Goal: Transaction & Acquisition: Purchase product/service

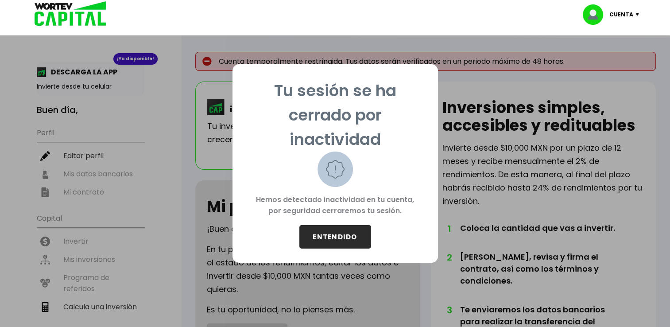
click at [338, 235] on button "ENTENDIDO" at bounding box center [335, 236] width 72 height 23
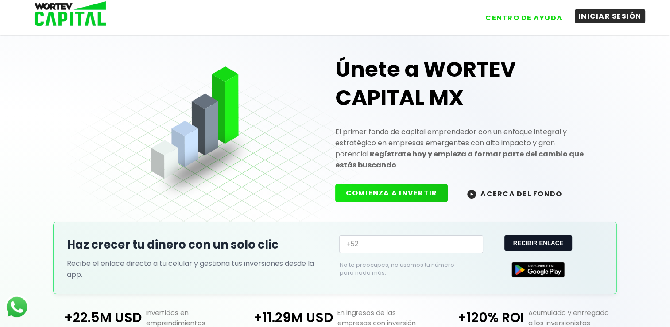
click at [616, 16] on button "INICIAR SESIÓN" at bounding box center [610, 16] width 70 height 15
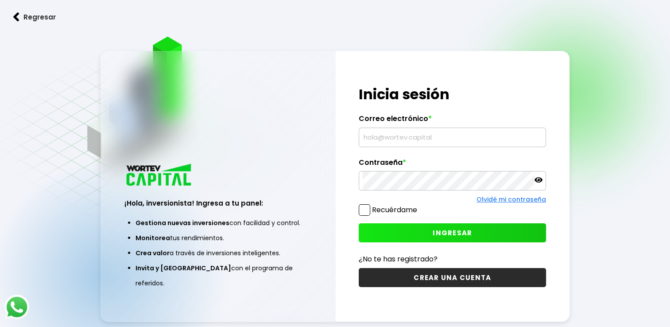
type input "[EMAIL_ADDRESS][DOMAIN_NAME]"
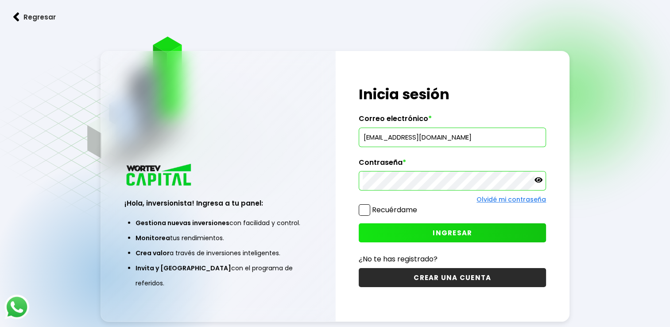
click at [367, 210] on span at bounding box center [365, 210] width 12 height 12
click at [419, 206] on input "Recuérdame" at bounding box center [419, 206] width 0 height 0
click at [498, 234] on button "INGRESAR" at bounding box center [452, 232] width 187 height 19
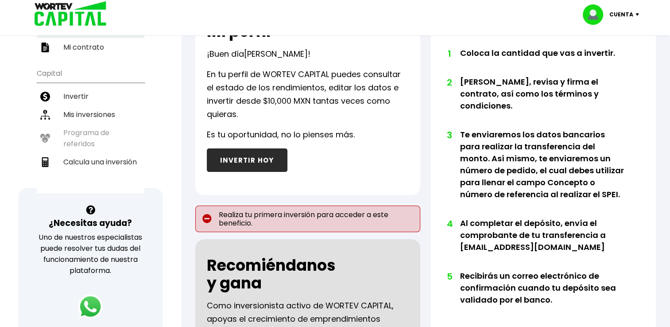
scroll to position [133, 0]
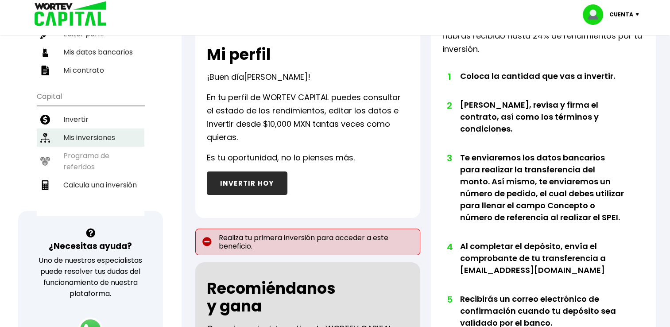
click at [101, 131] on li "Mis inversiones" at bounding box center [91, 137] width 108 height 18
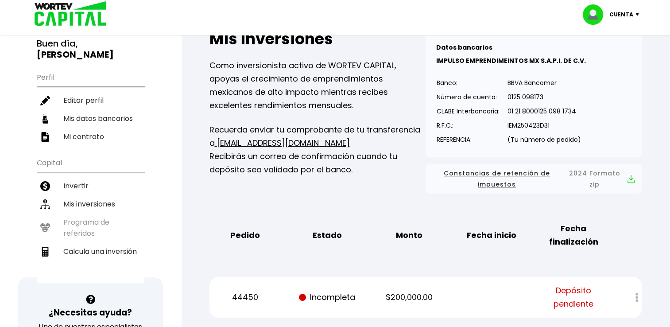
scroll to position [177, 0]
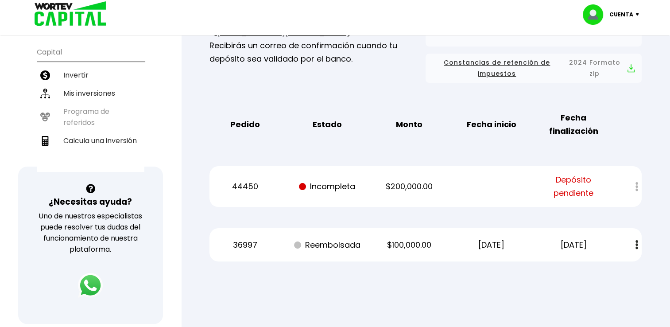
click at [638, 189] on div at bounding box center [631, 186] width 22 height 19
click at [572, 190] on span "Depósito pendiente" at bounding box center [573, 186] width 69 height 27
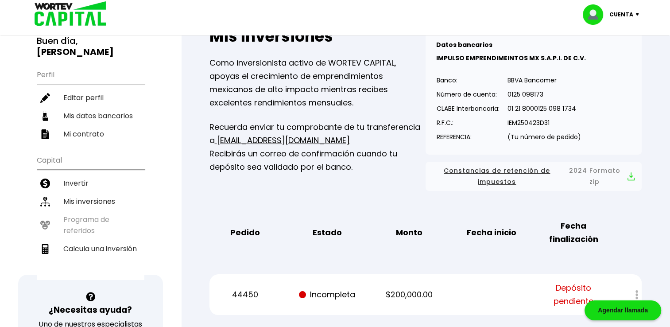
scroll to position [133, 0]
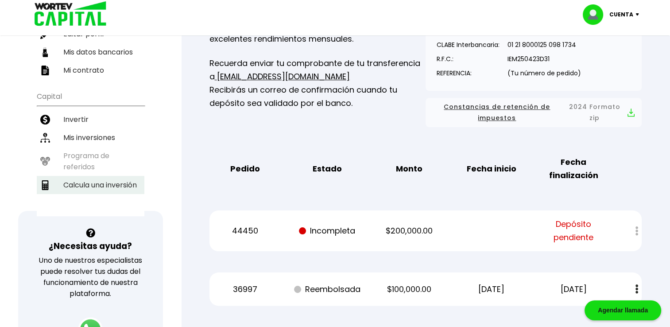
click at [112, 183] on li "Calcula una inversión" at bounding box center [91, 185] width 108 height 18
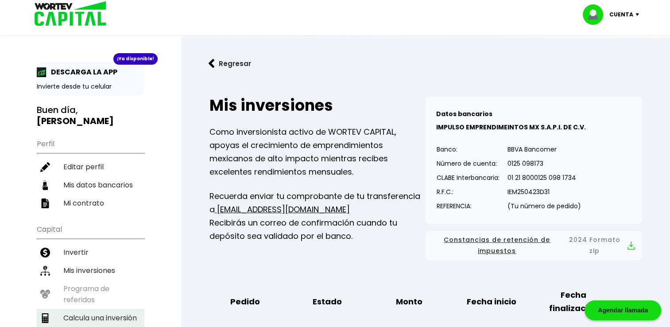
select select "1"
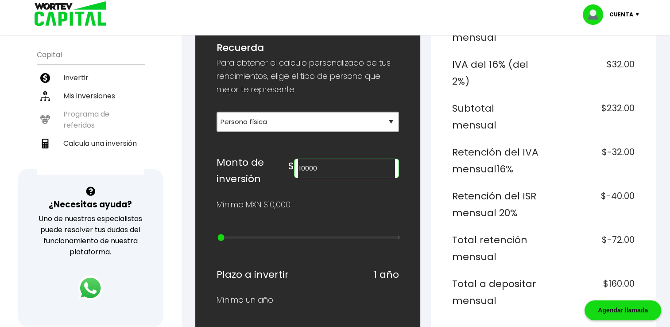
scroll to position [177, 0]
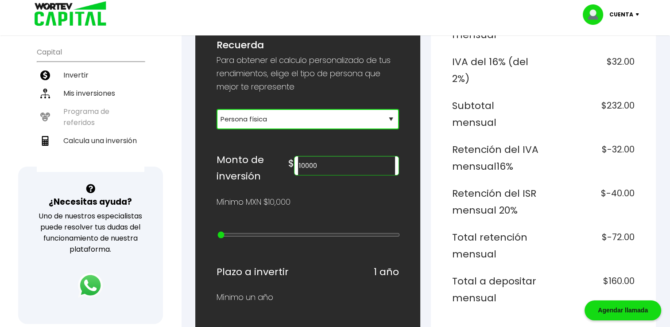
click at [324, 118] on select "Selecciona tu tipo de persona Persona Física que emite factura Persona física P…" at bounding box center [308, 119] width 183 height 20
click at [217, 109] on select "Selecciona tu tipo de persona Persona Física que emite factura Persona física P…" at bounding box center [308, 119] width 183 height 20
drag, startPoint x: 343, startPoint y: 170, endPoint x: 273, endPoint y: 170, distance: 69.6
click at [273, 170] on div "Monto de inversión $ 10000" at bounding box center [308, 168] width 183 height 33
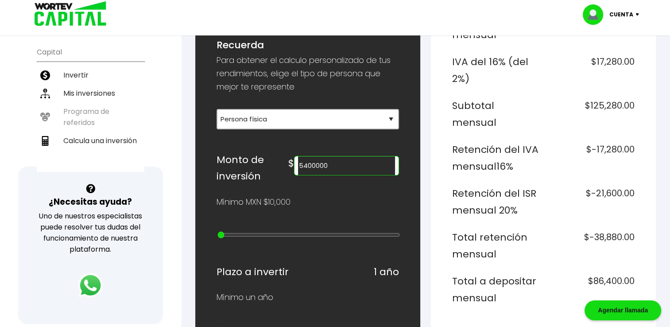
click at [356, 197] on div "Mínimo MXN $10,000" at bounding box center [308, 201] width 183 height 13
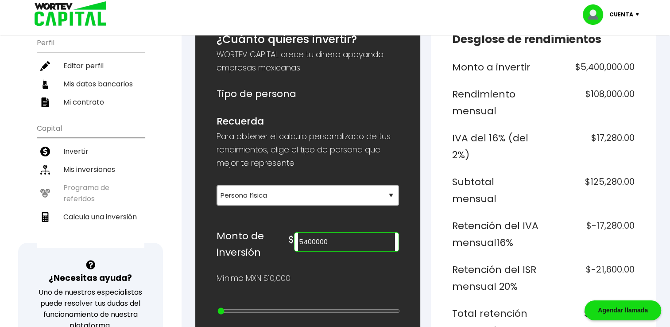
scroll to position [222, 0]
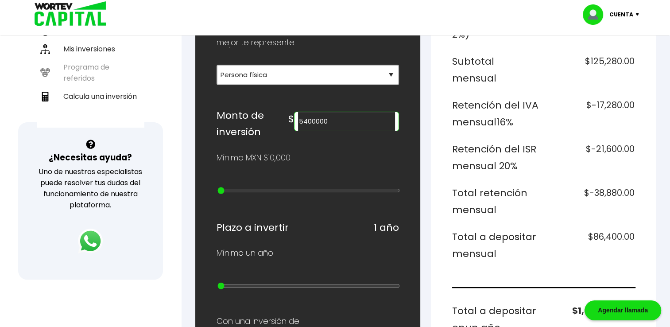
type input "15000000"
type input "24"
click at [390, 191] on input "range" at bounding box center [309, 190] width 183 height 7
type input "20000000"
drag, startPoint x: 390, startPoint y: 191, endPoint x: 414, endPoint y: 191, distance: 23.5
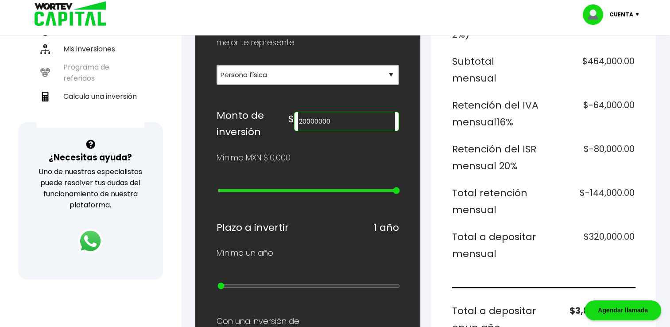
type input "25"
click at [400, 191] on input "range" at bounding box center [309, 190] width 183 height 7
type input "15000000"
type input "24"
type input "10000000"
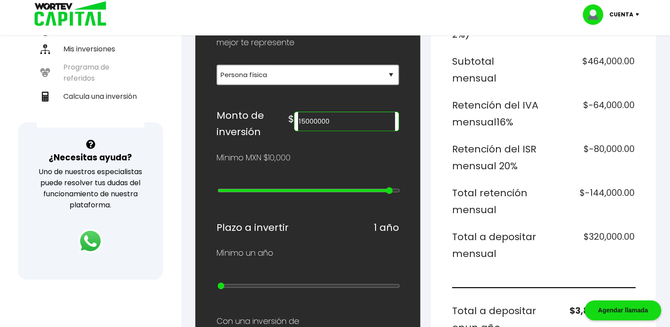
type input "23"
type input "5000000"
type input "22"
type input "4000000"
type input "21"
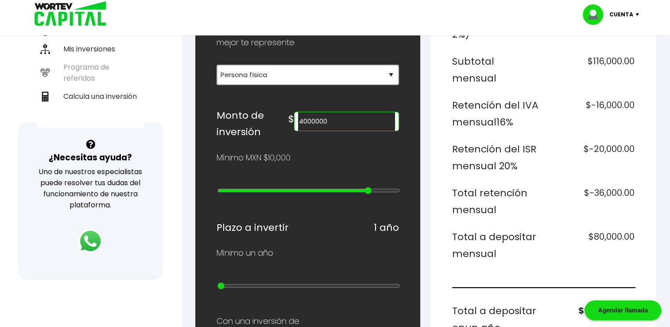
type input "3000000"
type input "20"
type input "2000000"
type input "19"
type input "1000000"
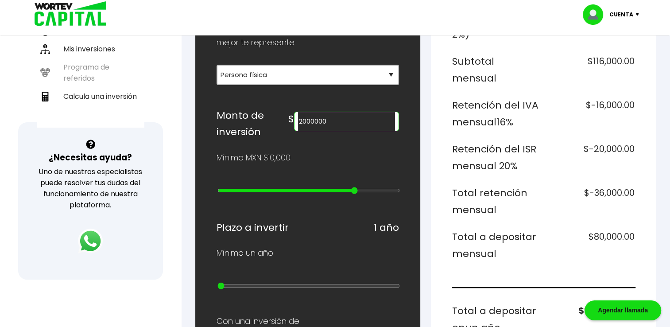
type input "18"
type input "900000"
type input "17"
type input "800000"
type input "16"
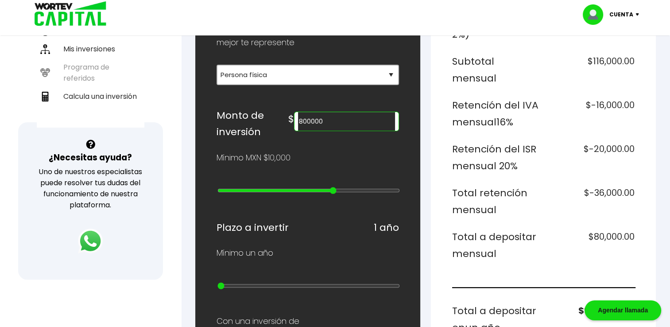
type input "700000"
type input "15"
type input "600000"
type input "14"
type input "500000"
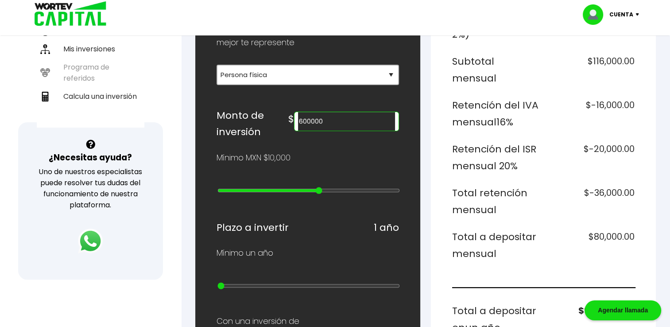
type input "13"
type input "400000"
type input "12"
type input "300000"
type input "11"
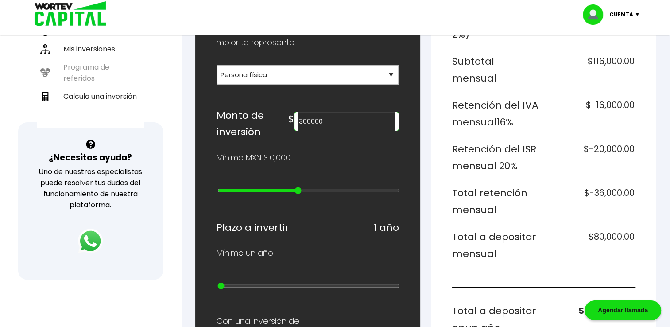
type input "200000"
type input "10"
type input "100000"
type input "9"
type input "90000"
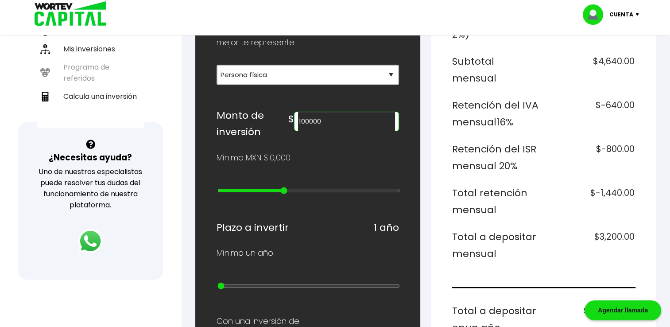
type input "8"
type input "80000"
type input "7"
type input "70000"
type input "6"
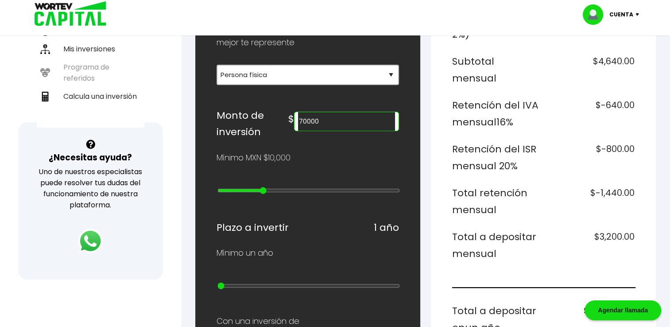
type input "60000"
type input "5"
type input "50000"
type input "4"
type input "40000"
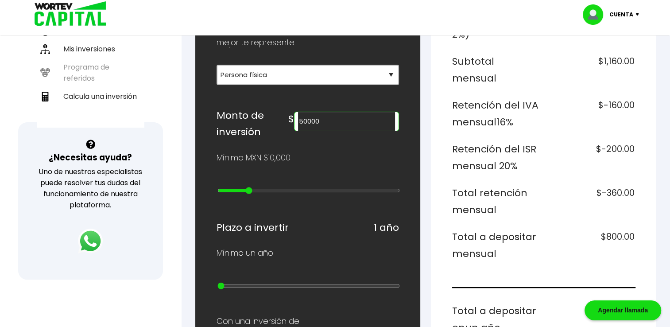
type input "3"
type input "30000"
type input "2"
type input "20000"
type input "1"
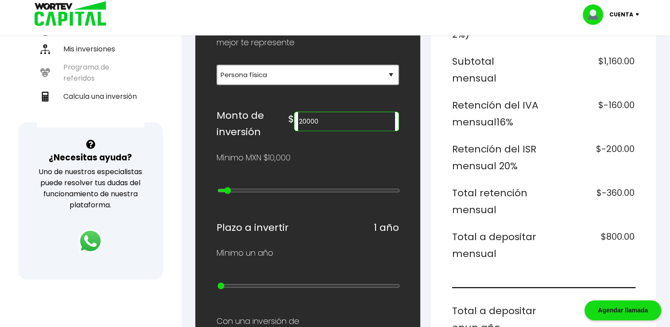
type input "10000"
type input "0"
type input "20000"
type input "1"
type input "30000"
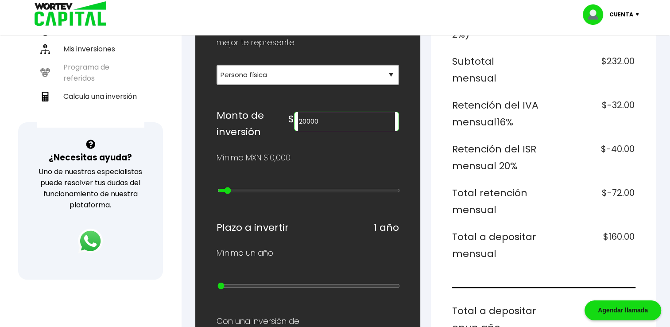
type input "2"
type input "40000"
type input "3"
type input "50000"
type input "4"
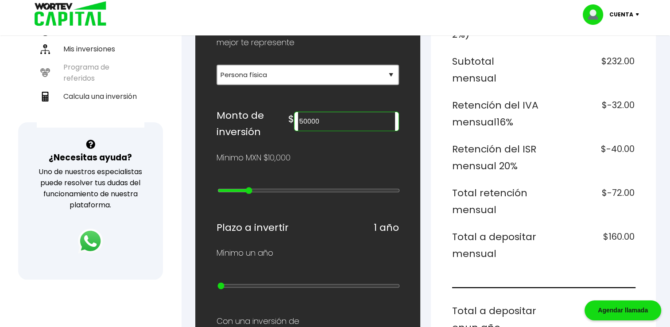
type input "60000"
type input "5"
type input "80000"
type input "7"
type input "90000"
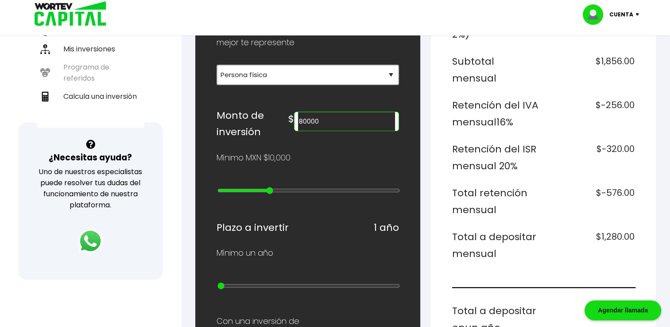
type input "8"
type input "100000"
type input "9"
type input "200000"
type input "10"
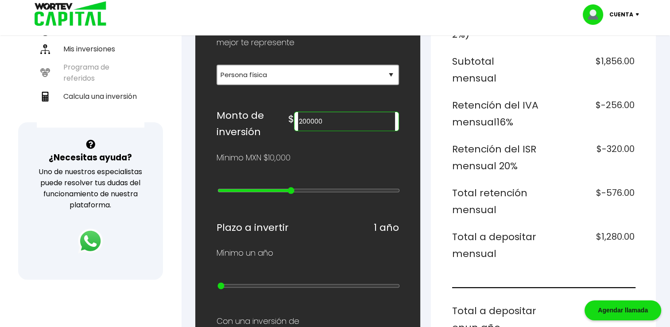
type input "300000"
type input "11"
type input "400000"
type input "12"
type input "500000"
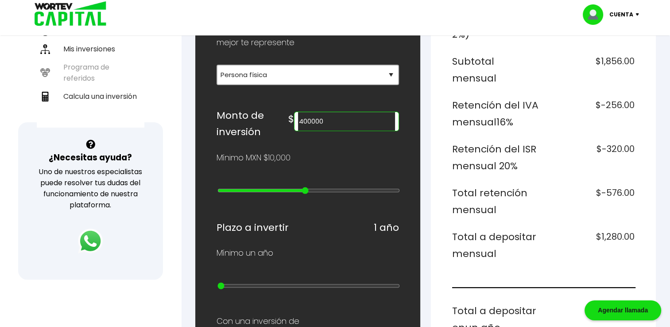
type input "13"
type input "600000"
type input "14"
type input "700000"
type input "15"
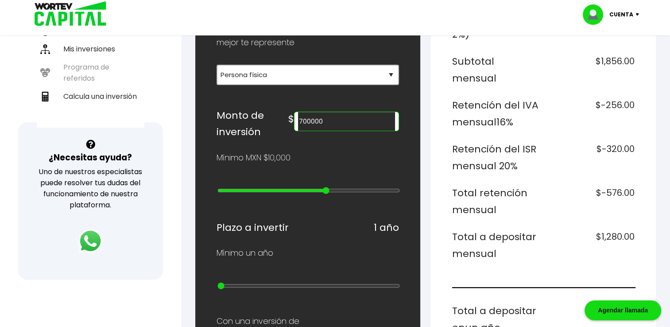
type input "800000"
type input "16"
type input "900000"
type input "17"
type input "1000000"
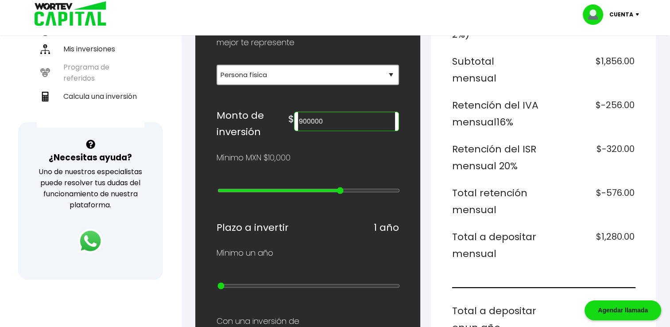
type input "18"
type input "2000000"
type input "19"
type input "3000000"
type input "20"
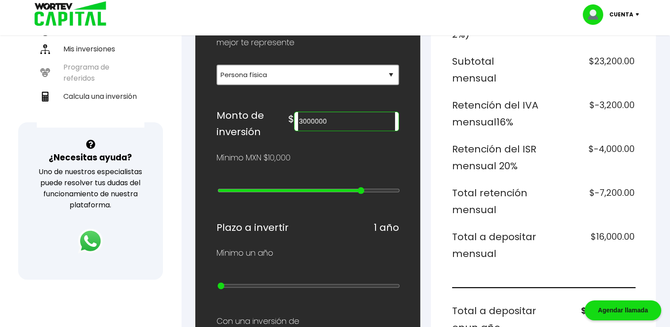
type input "4000000"
type input "21"
type input "5000000"
type input "22"
type input "10000000"
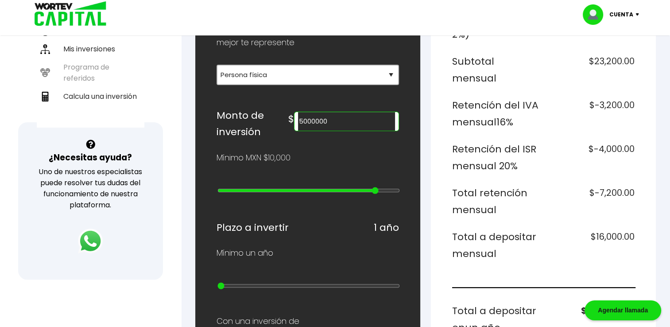
type input "23"
type input "15000000"
type input "24"
type input "20000000"
type input "25"
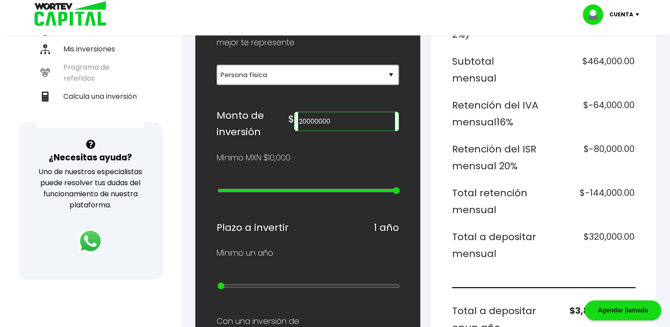
drag, startPoint x: 395, startPoint y: 187, endPoint x: 416, endPoint y: 194, distance: 22.3
click at [400, 194] on input "range" at bounding box center [309, 190] width 183 height 7
type input "15000000"
type input "24"
type input "10000000"
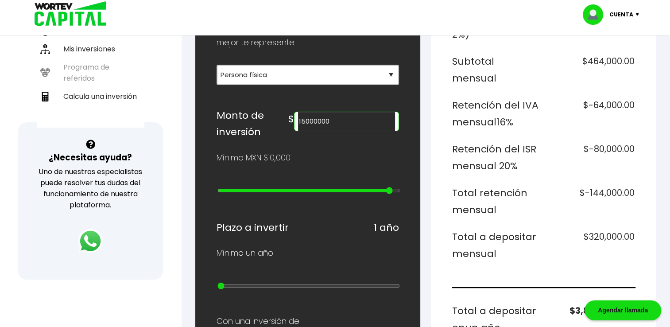
type input "23"
type input "5000000"
type input "22"
type input "4000000"
type input "21"
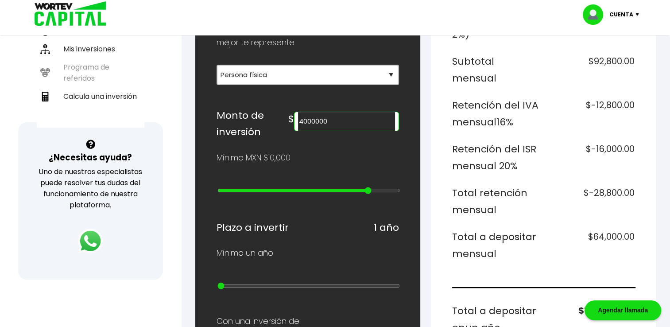
type input "2000000"
type input "19"
type input "1000000"
type input "18"
type input "900000"
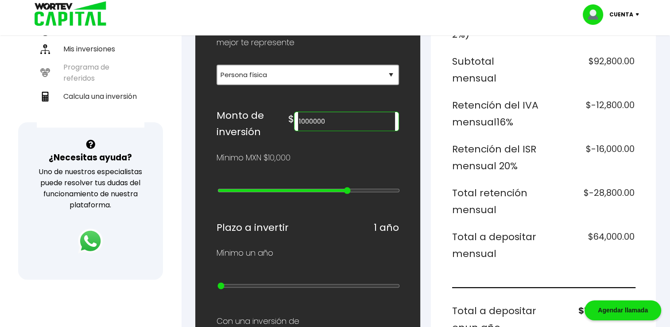
type input "17"
type input "800000"
type input "16"
type input "700000"
type input "15"
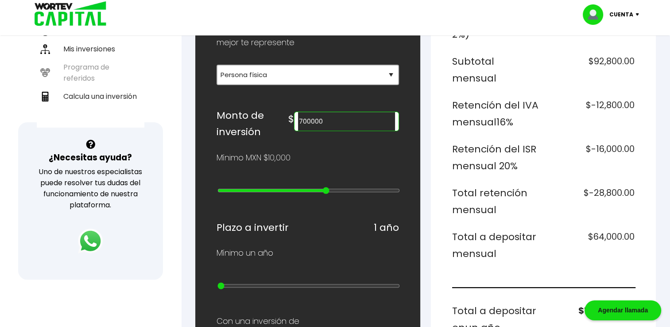
type input "600000"
type input "14"
type input "500000"
type input "13"
type input "400000"
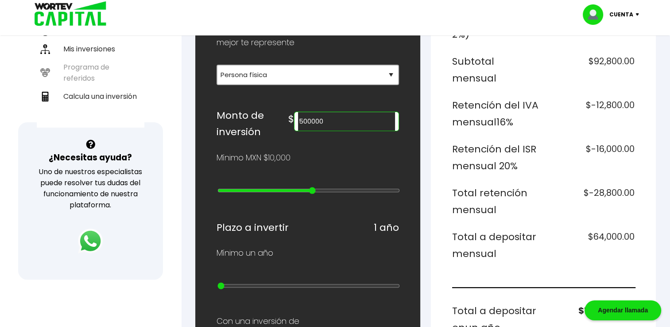
type input "12"
type input "300000"
type input "11"
type input "200000"
type input "10"
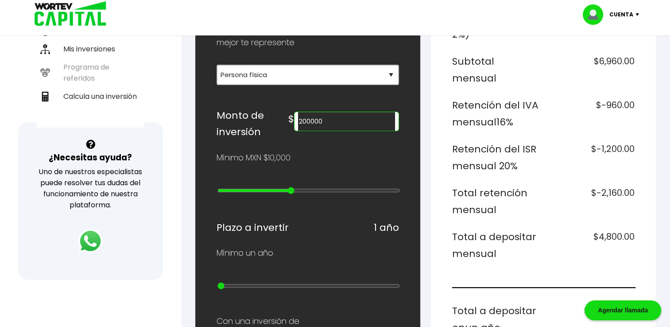
type input "100000"
type input "9"
type input "90000"
drag, startPoint x: 395, startPoint y: 186, endPoint x: 280, endPoint y: 190, distance: 115.2
type input "8"
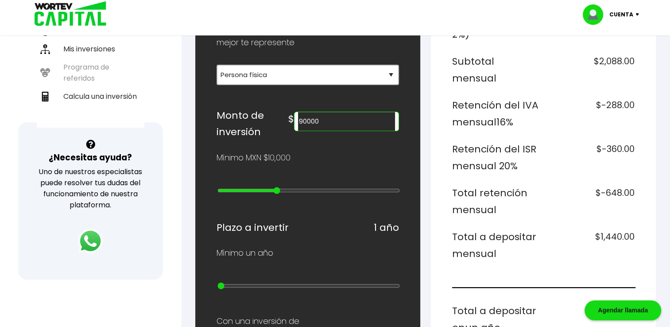
click at [280, 190] on input "range" at bounding box center [309, 190] width 183 height 7
drag, startPoint x: 343, startPoint y: 124, endPoint x: 296, endPoint y: 123, distance: 47.4
click at [296, 123] on div "Monto de inversión $ 90000" at bounding box center [308, 123] width 183 height 33
click at [301, 146] on div "¿Cuánto quieres invertir? WORTEV CAPITAL crece tu dinero apoyando empresas mexi…" at bounding box center [308, 288] width 183 height 755
drag, startPoint x: 343, startPoint y: 121, endPoint x: 268, endPoint y: 120, distance: 74.4
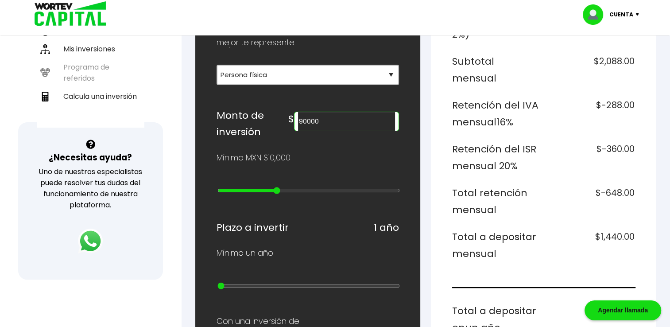
click at [268, 120] on div "Monto de inversión $ 90000" at bounding box center [308, 123] width 183 height 33
type input "5400000"
click at [412, 152] on div "¿Cuánto quieres invertir? WORTEV CAPITAL crece tu dinero apoyando empresas mexi…" at bounding box center [307, 287] width 225 height 783
click at [241, 275] on div "¿Cuánto quieres invertir? WORTEV CAPITAL crece tu dinero apoyando empresas mexi…" at bounding box center [308, 288] width 183 height 755
click at [241, 282] on input "range" at bounding box center [309, 285] width 183 height 7
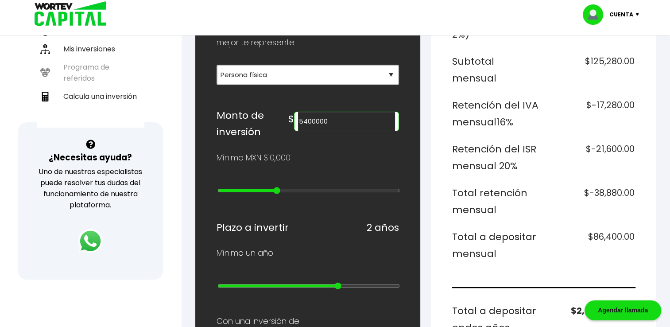
click at [345, 282] on input "range" at bounding box center [309, 285] width 183 height 7
click at [395, 282] on input "range" at bounding box center [309, 285] width 183 height 7
type input "1"
click at [221, 283] on input "range" at bounding box center [309, 285] width 183 height 7
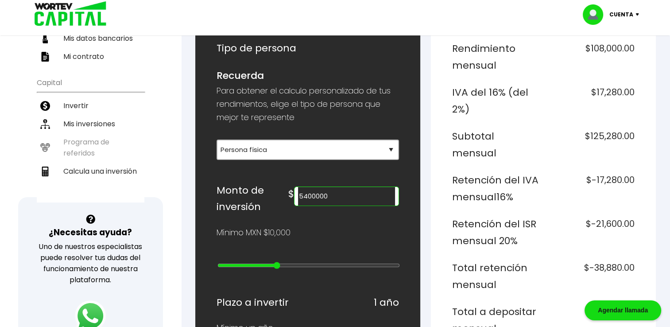
scroll to position [44, 0]
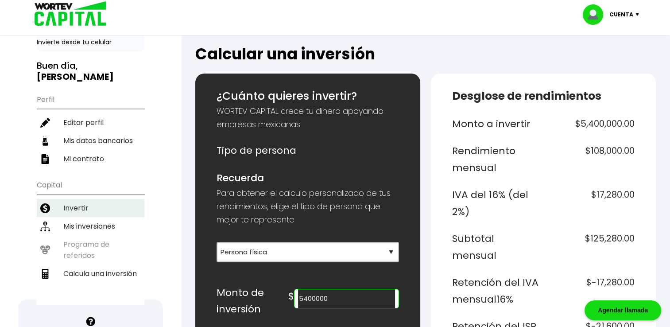
click at [94, 206] on li "Invertir" at bounding box center [91, 208] width 108 height 18
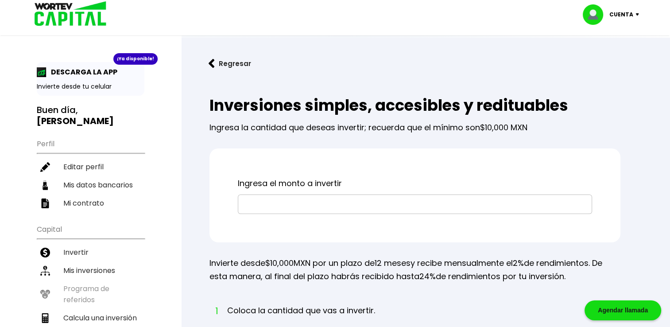
click at [295, 206] on input "text" at bounding box center [415, 204] width 346 height 19
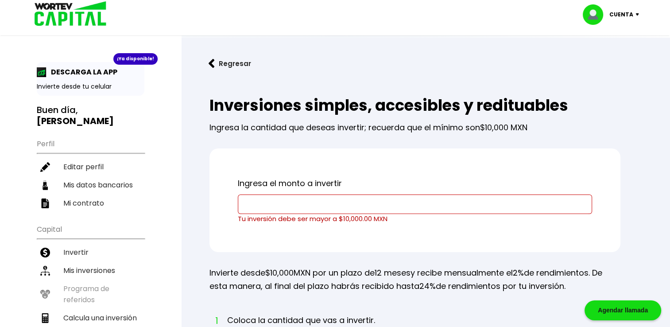
click at [227, 253] on div "Inversiones simples, accesibles y redituables Ingresa la cantidad que deseas in…" at bounding box center [425, 325] width 461 height 486
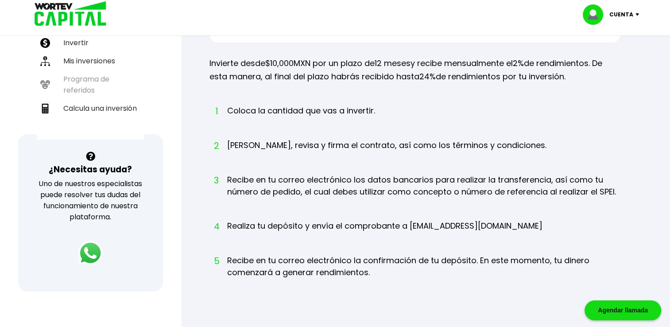
scroll to position [58, 0]
